Goal: Use online tool/utility: Utilize a website feature to perform a specific function

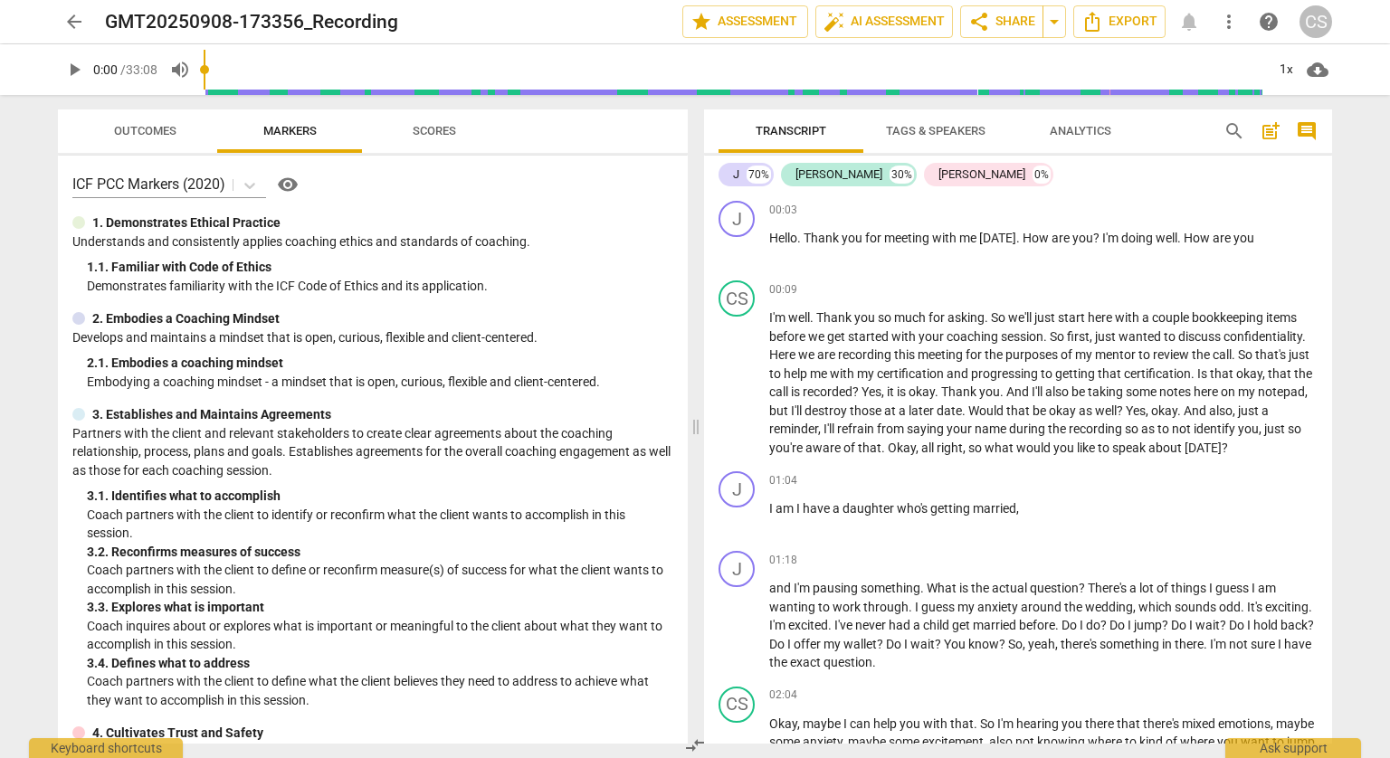
scroll to position [2624, 0]
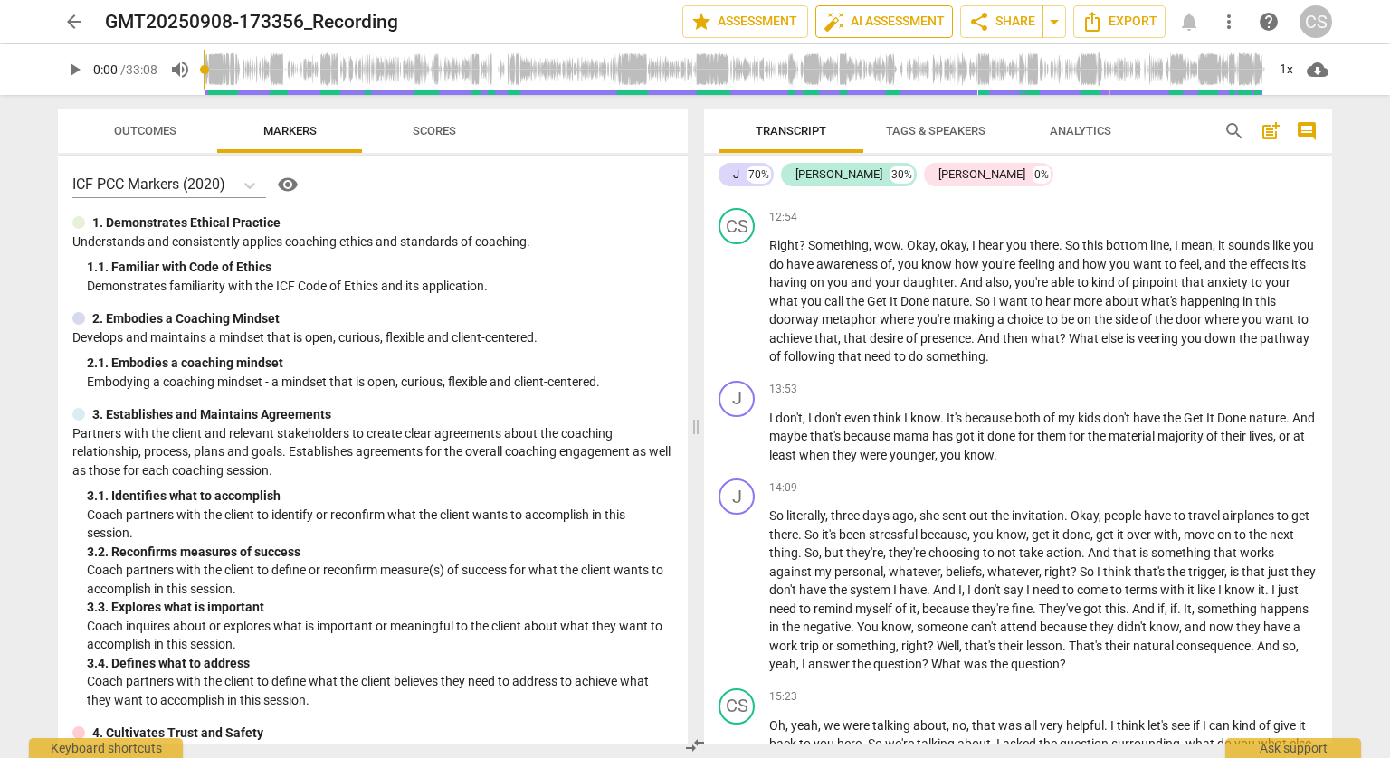
click at [897, 24] on span "auto_fix_high AI Assessment" at bounding box center [883, 22] width 121 height 22
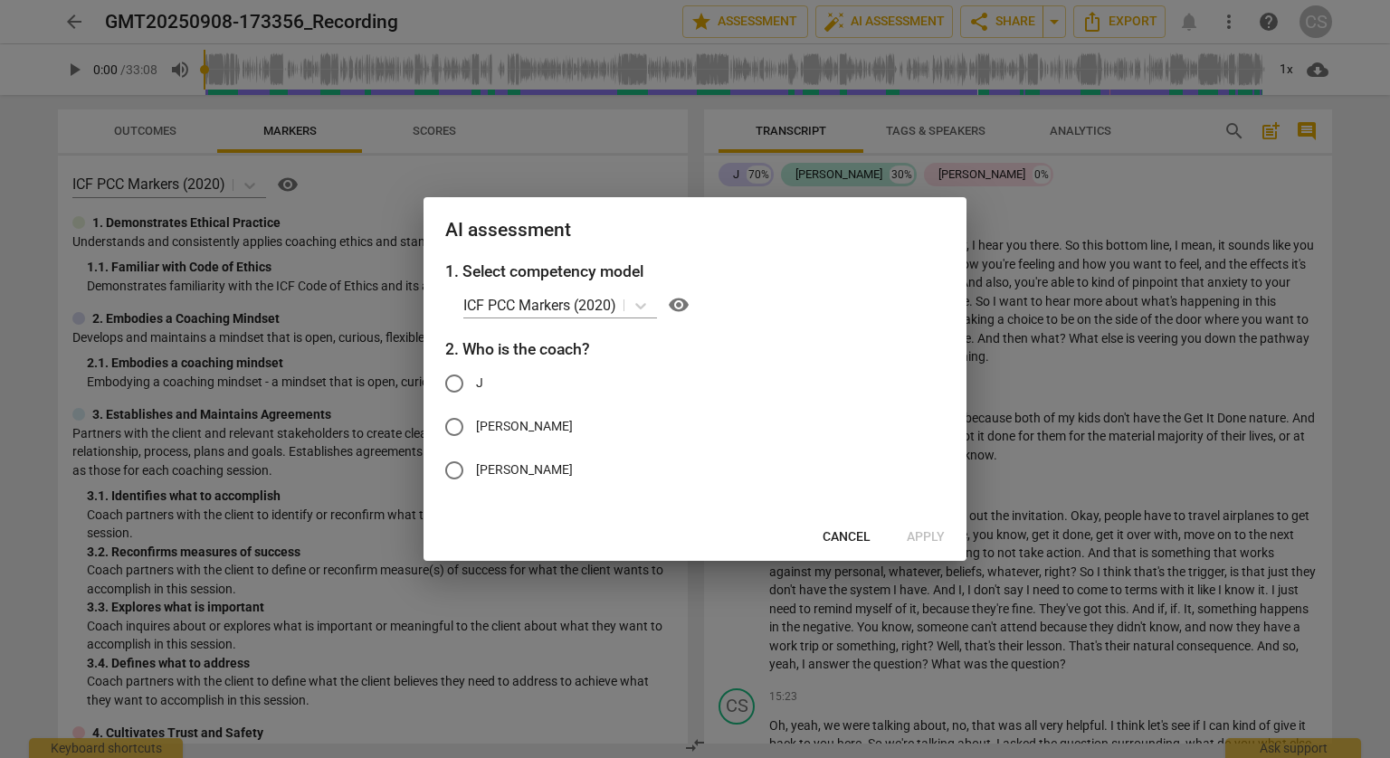
click at [452, 418] on input "[PERSON_NAME]" at bounding box center [453, 426] width 43 height 43
radio input "true"
click at [871, 534] on button "Cancel" at bounding box center [846, 537] width 77 height 33
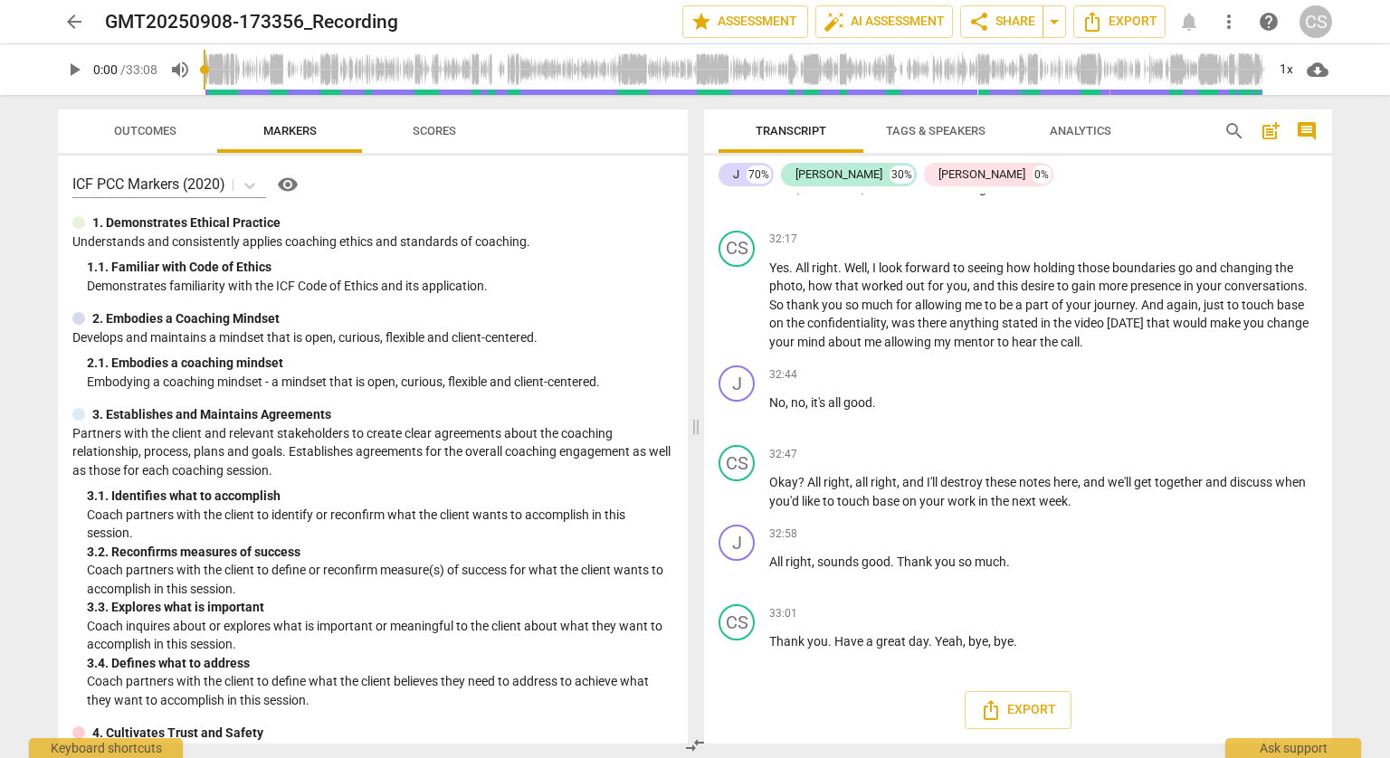
scroll to position [6864, 0]
click at [1012, 172] on div "[PERSON_NAME]" at bounding box center [981, 175] width 87 height 18
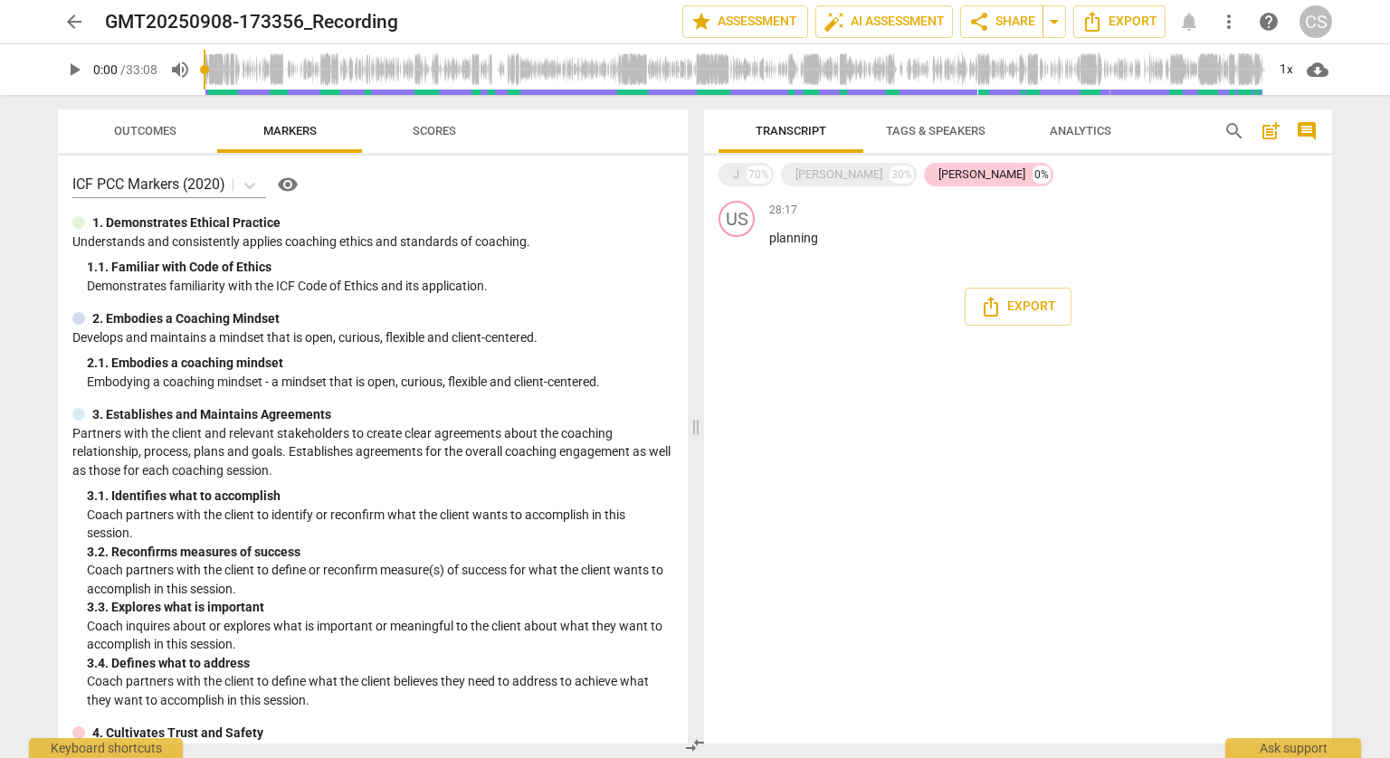
scroll to position [0, 0]
click at [798, 141] on span "Transcript" at bounding box center [791, 131] width 114 height 24
click at [866, 24] on span "auto_fix_high AI Assessment" at bounding box center [883, 22] width 121 height 22
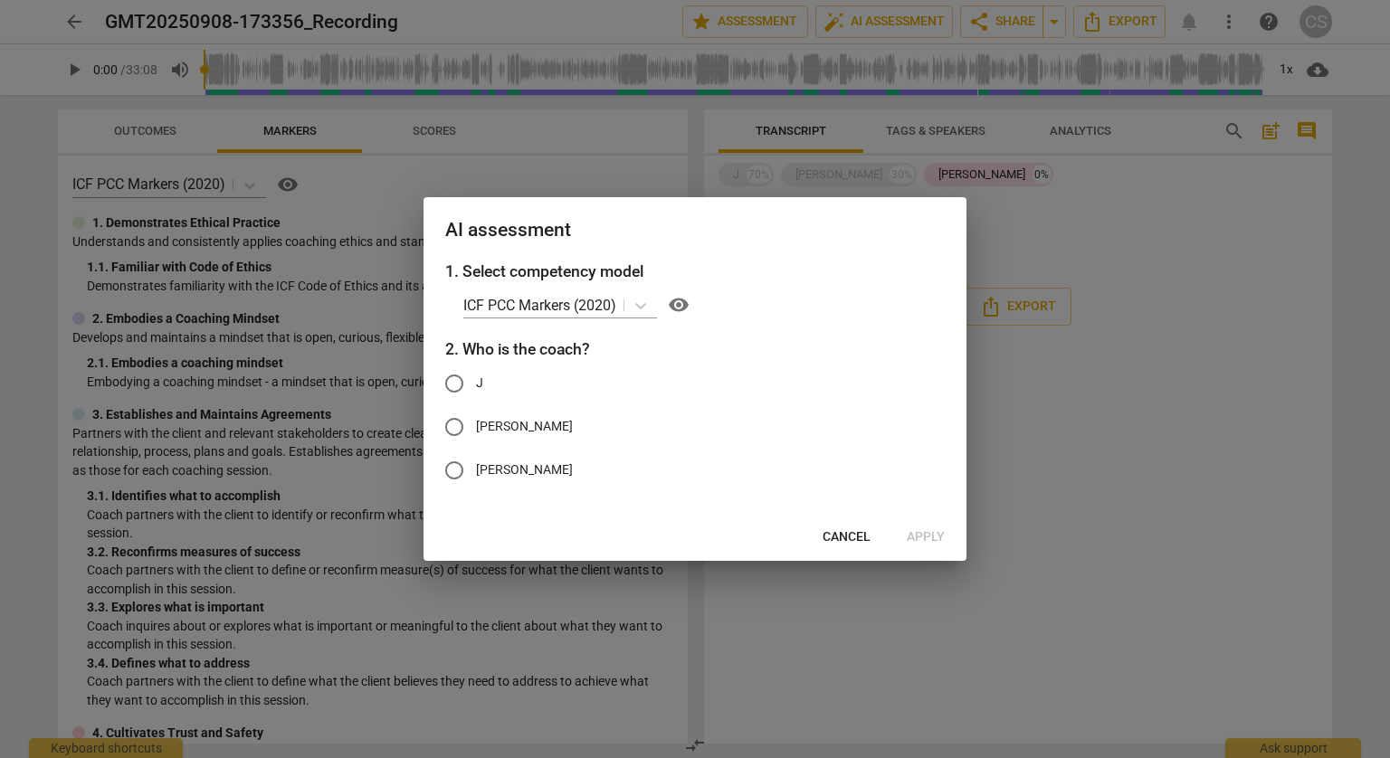
click at [537, 420] on span "[PERSON_NAME]" at bounding box center [524, 426] width 97 height 19
click at [476, 420] on input "[PERSON_NAME]" at bounding box center [453, 426] width 43 height 43
radio input "true"
click at [930, 540] on span "Apply" at bounding box center [926, 537] width 38 height 18
